Goal: Information Seeking & Learning: Learn about a topic

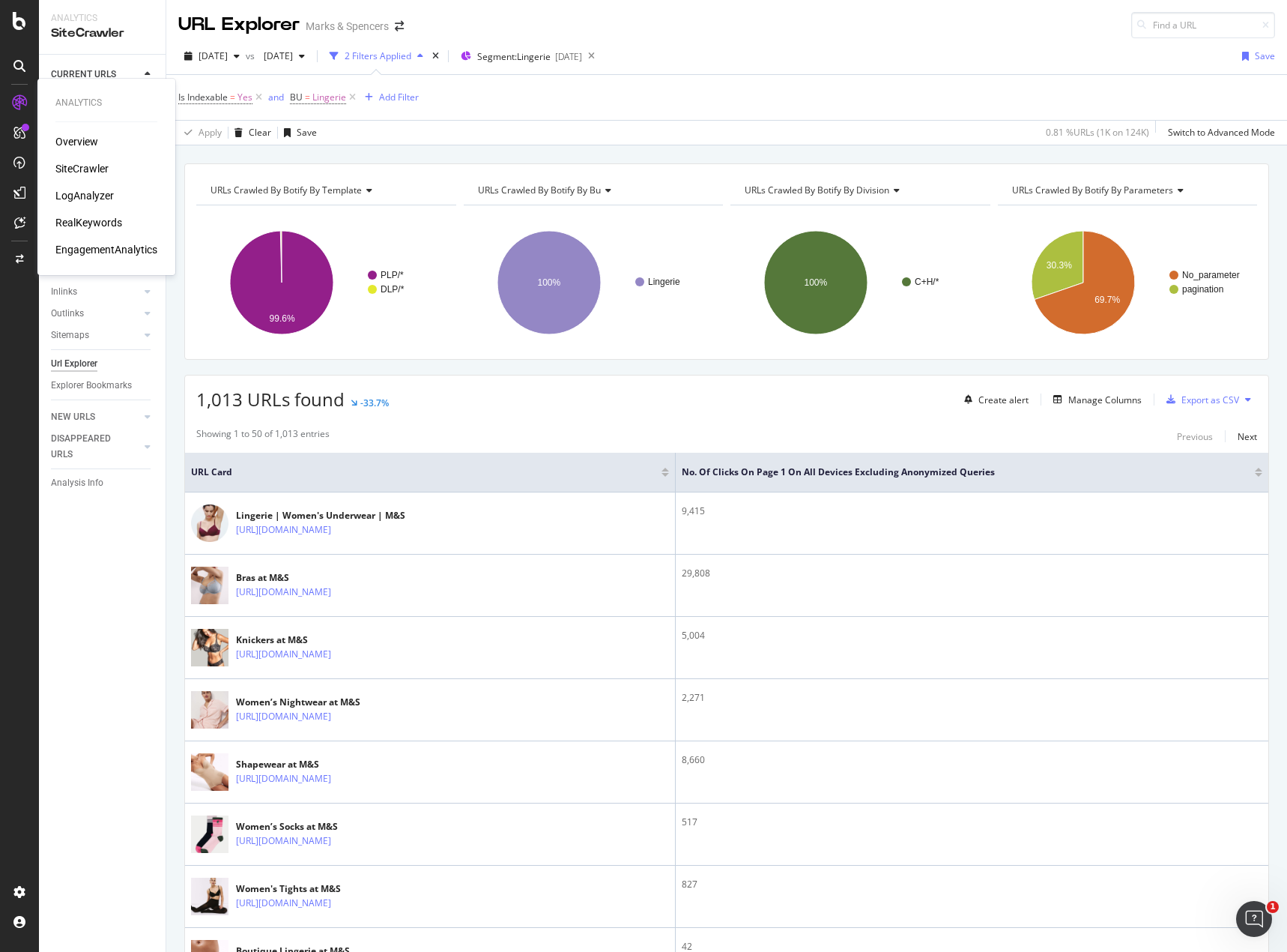
click at [66, 141] on div "Overview" at bounding box center [76, 142] width 43 height 15
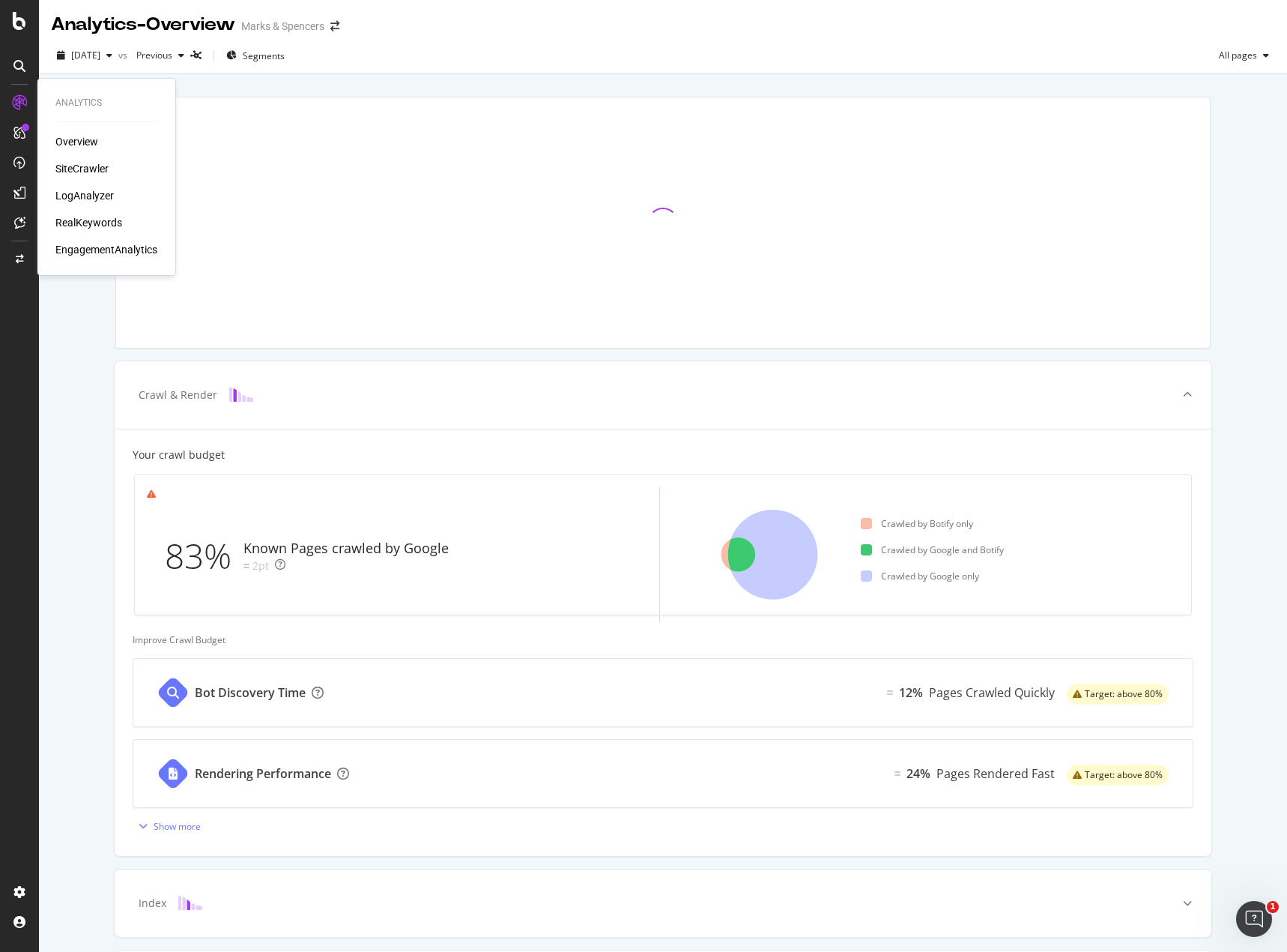
click at [87, 162] on div "SiteCrawler" at bounding box center [82, 168] width 54 height 15
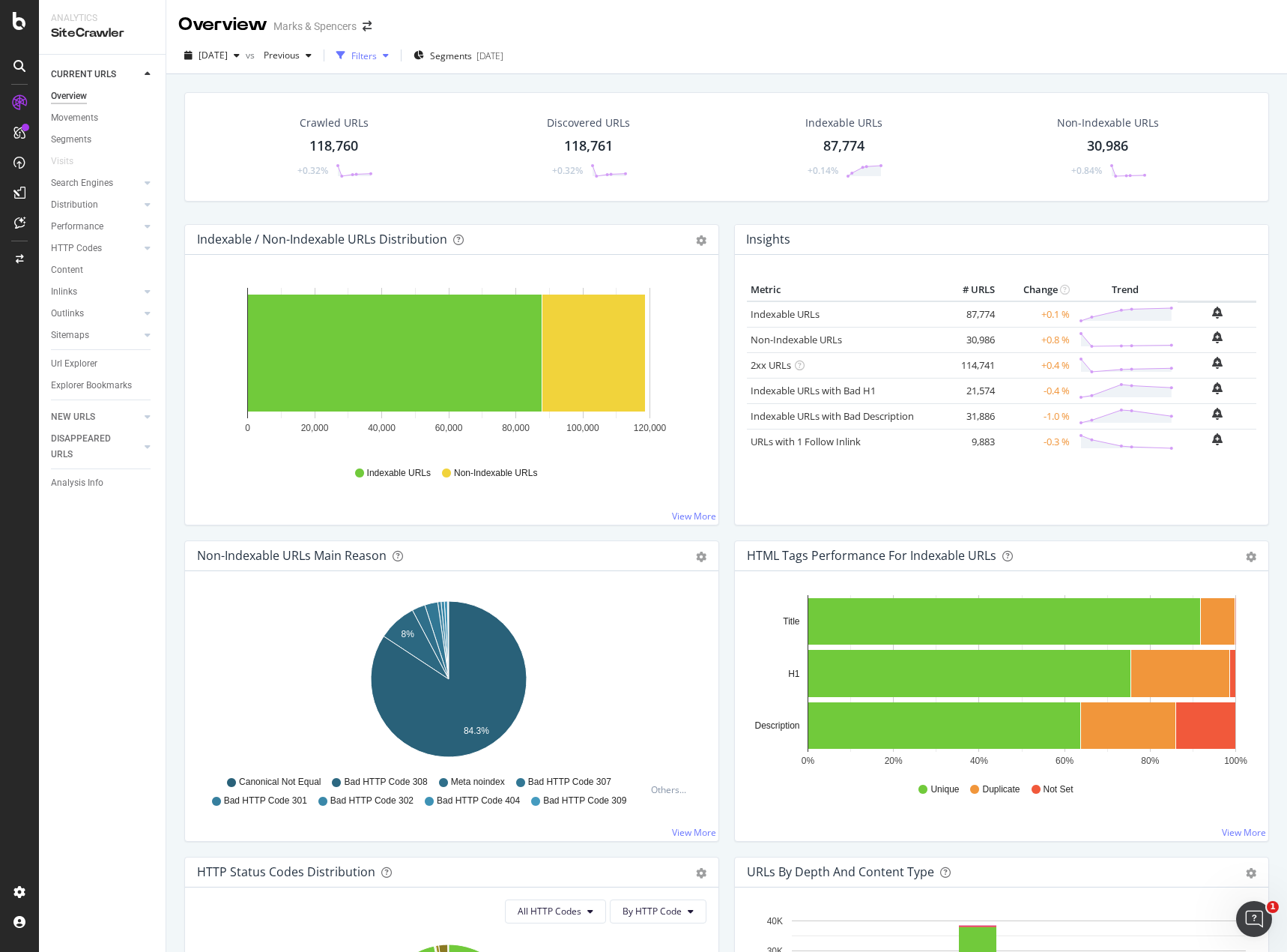
click at [377, 57] on div "Filters" at bounding box center [364, 55] width 25 height 13
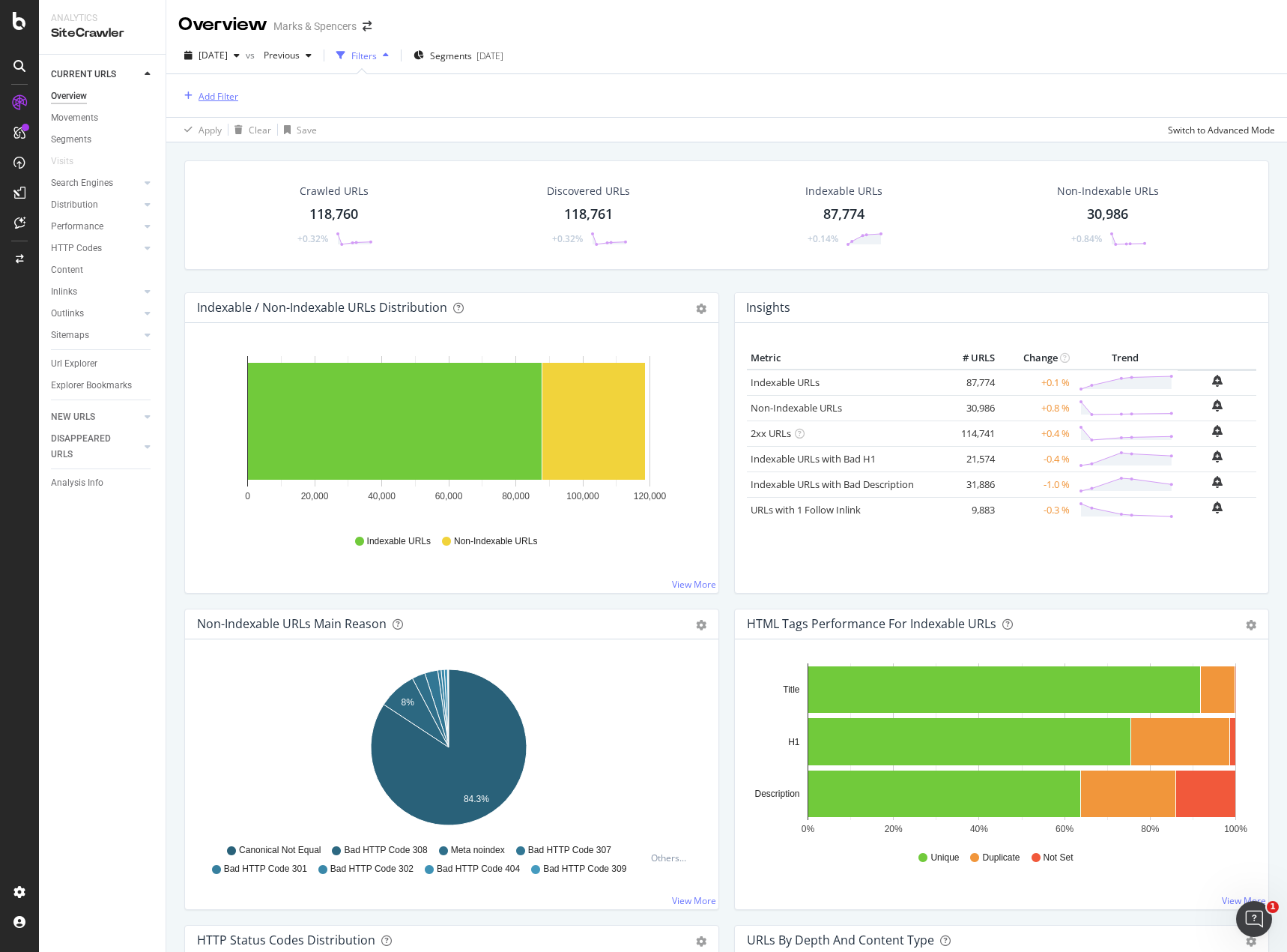
click at [231, 96] on div "Add Filter" at bounding box center [219, 96] width 40 height 13
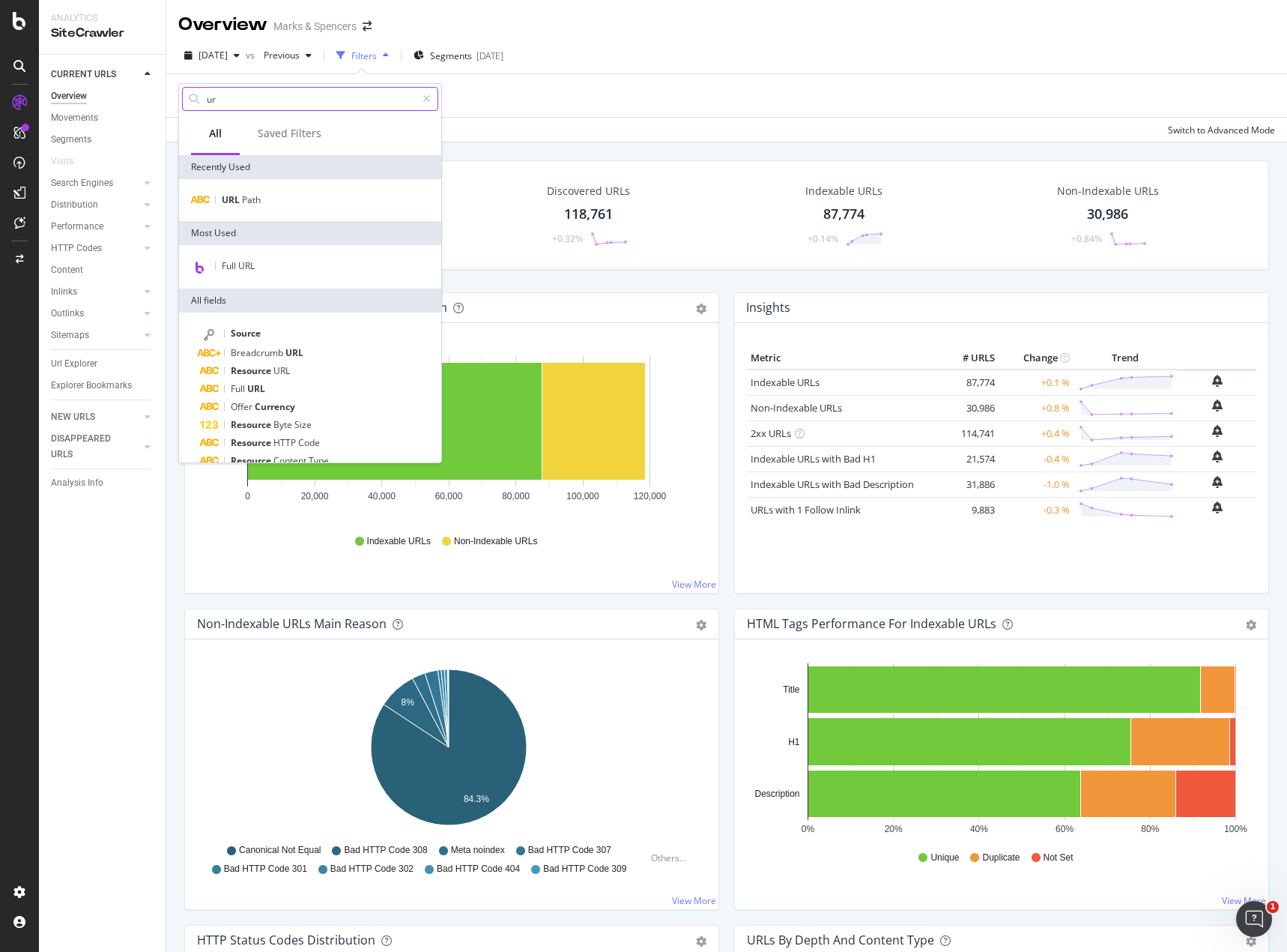
type input "url"
click at [581, 88] on div "Add Filter" at bounding box center [727, 95] width 1097 height 43
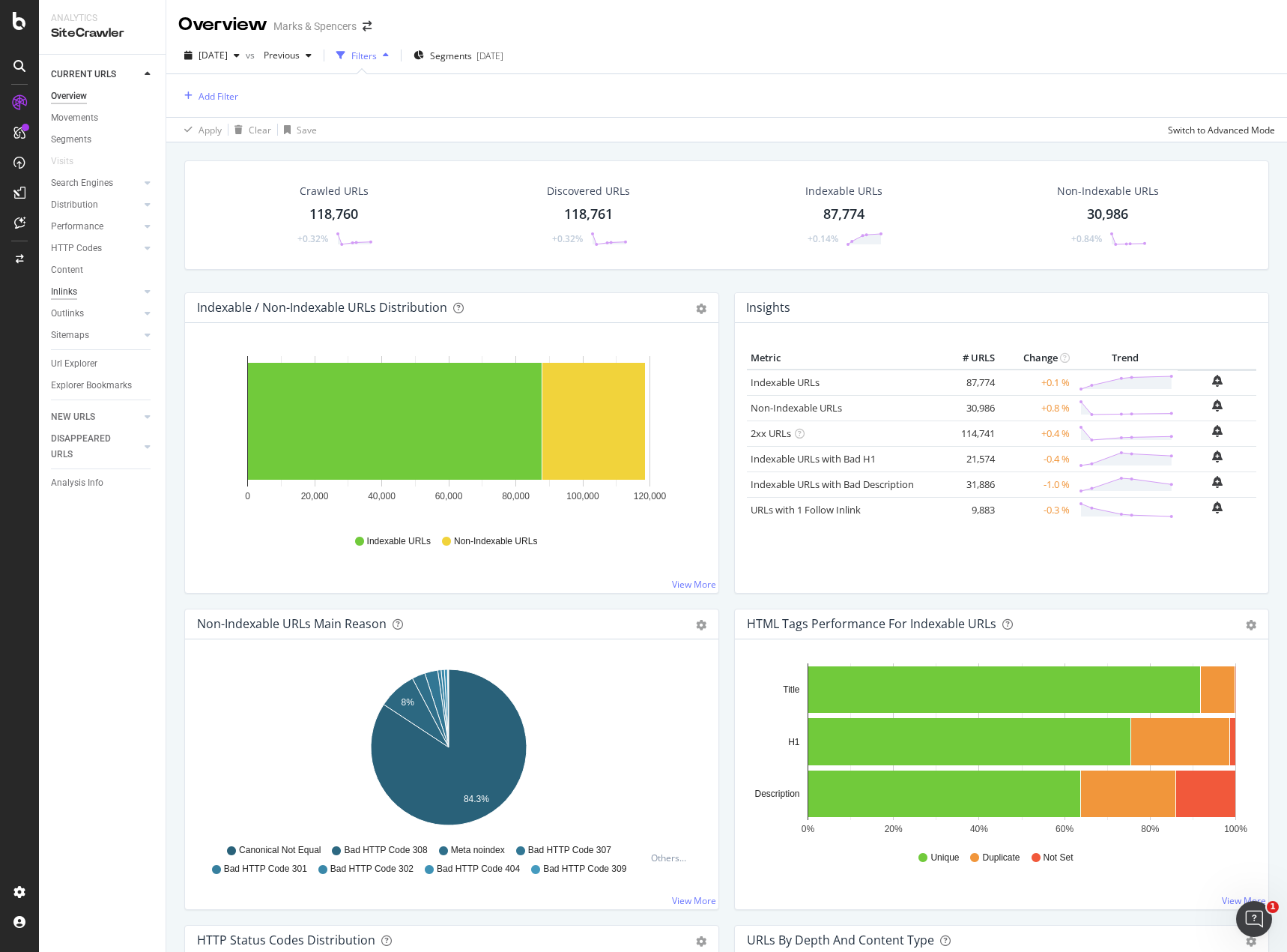
click at [72, 289] on div "Inlinks" at bounding box center [64, 292] width 26 height 15
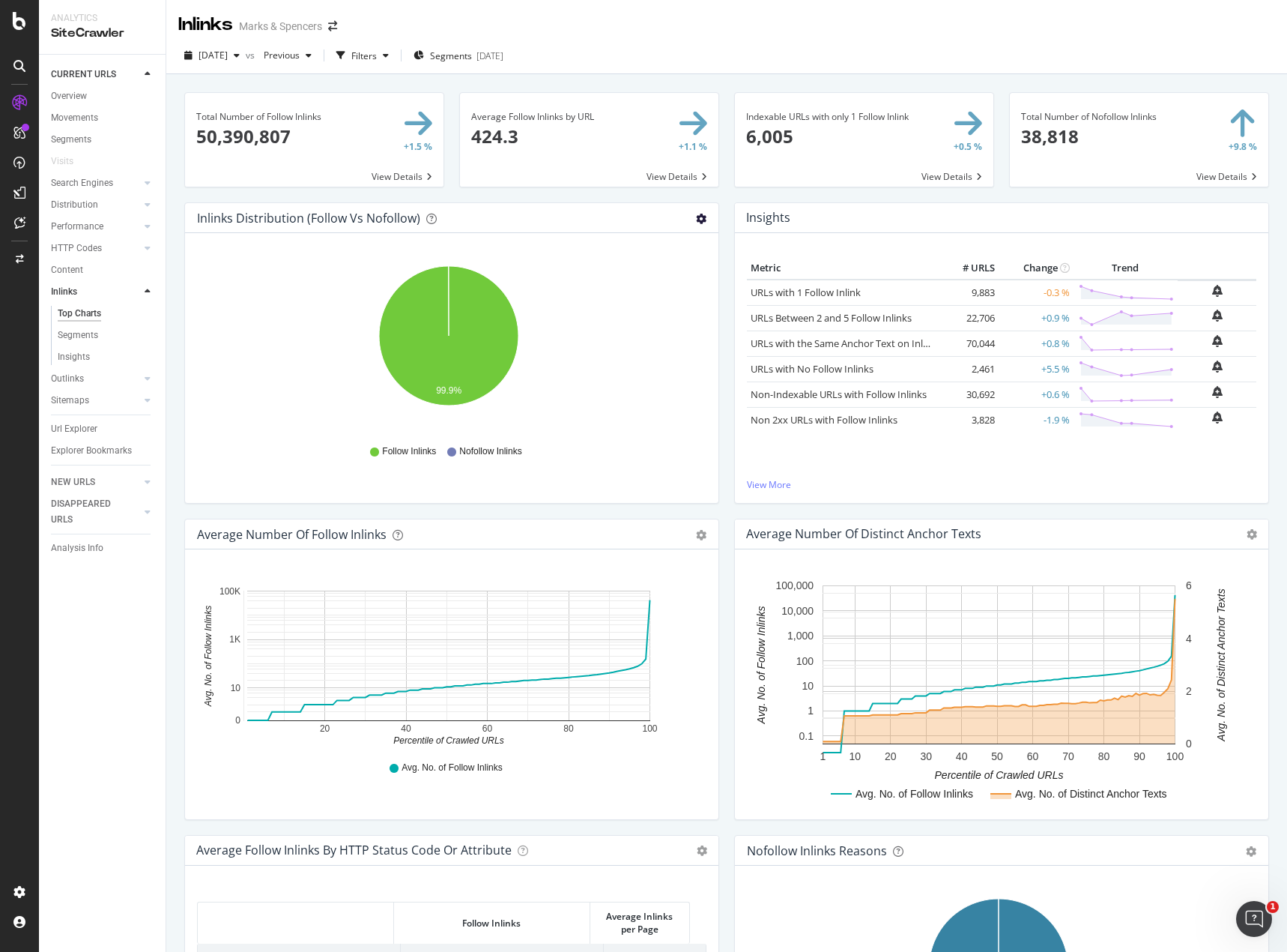
click at [697, 218] on icon "gear" at bounding box center [701, 219] width 11 height 11
click at [673, 33] on div "Inlinks Marks & Spencers" at bounding box center [727, 18] width 1121 height 37
click at [696, 221] on icon "gear" at bounding box center [701, 219] width 11 height 11
click at [648, 50] on div "[DATE] vs Previous Filters Segments [DATE]" at bounding box center [727, 58] width 1121 height 30
click at [377, 52] on div "Filters" at bounding box center [364, 55] width 25 height 13
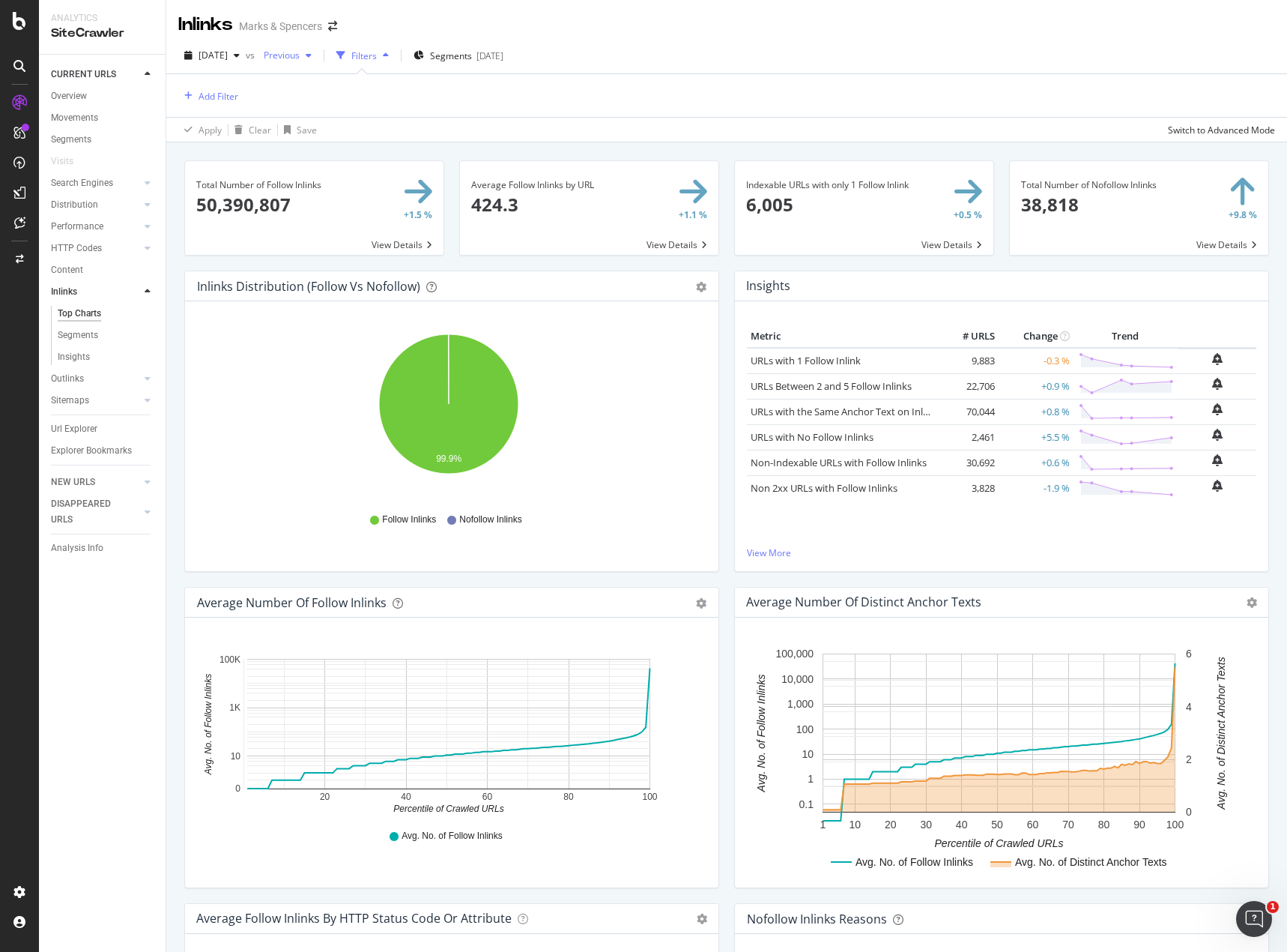
click at [300, 59] on span "Previous" at bounding box center [279, 55] width 42 height 13
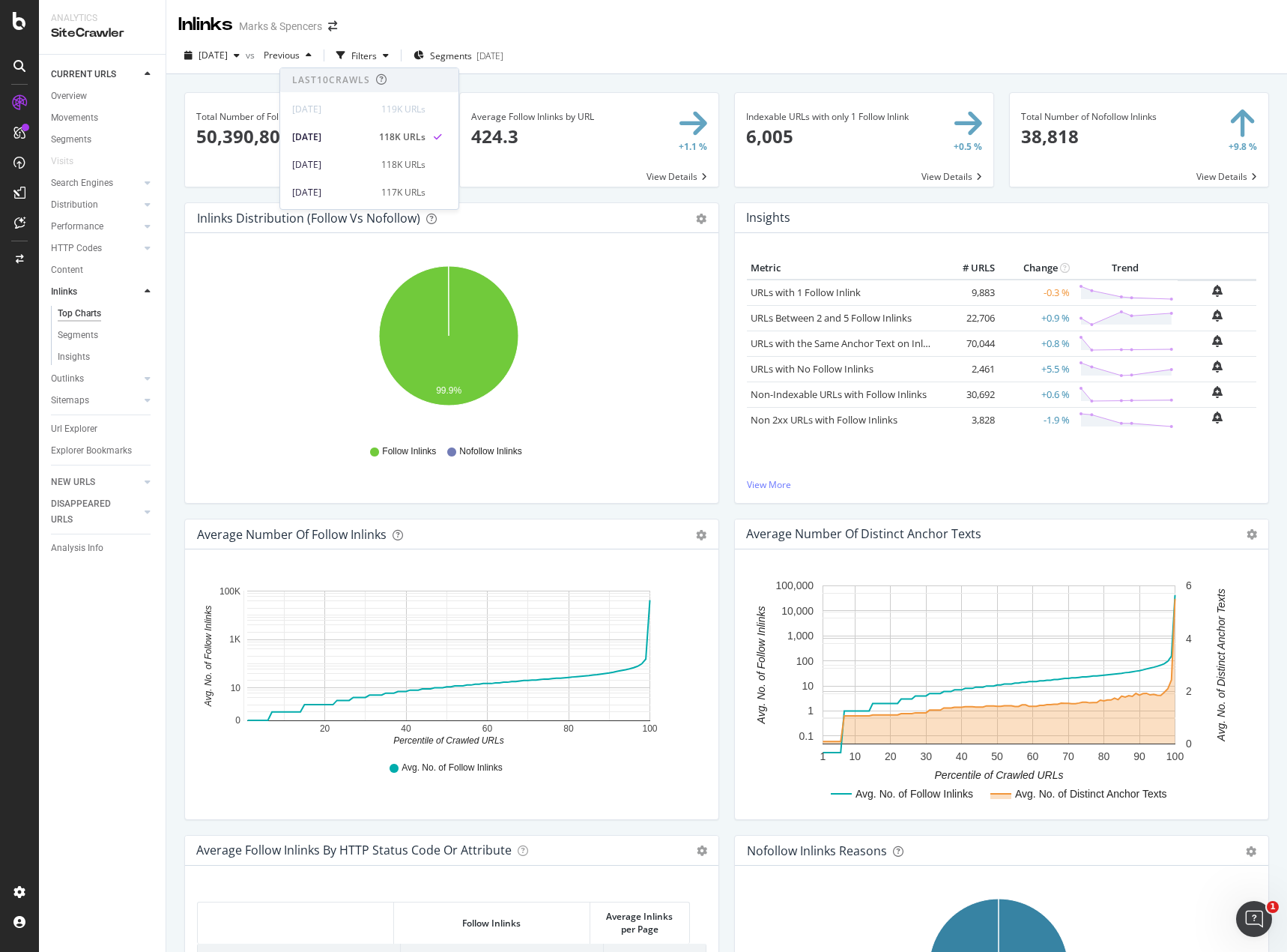
click at [635, 17] on div "Inlinks Marks & Spencers" at bounding box center [727, 18] width 1121 height 37
click at [300, 58] on span "Previous" at bounding box center [279, 55] width 42 height 13
click at [627, 40] on div "[DATE] vs Previous Filters Segments [DATE]" at bounding box center [727, 55] width 1121 height 36
click at [377, 50] on div "Filters" at bounding box center [364, 55] width 25 height 13
